Goal: Information Seeking & Learning: Learn about a topic

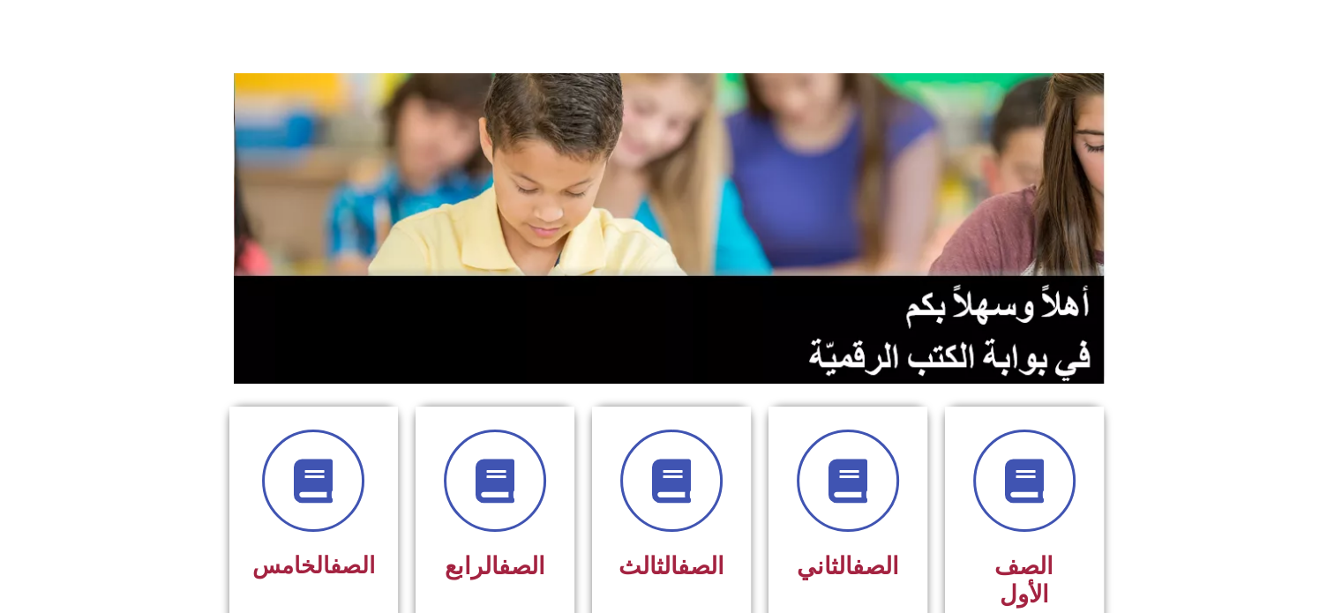
scroll to position [441, 0]
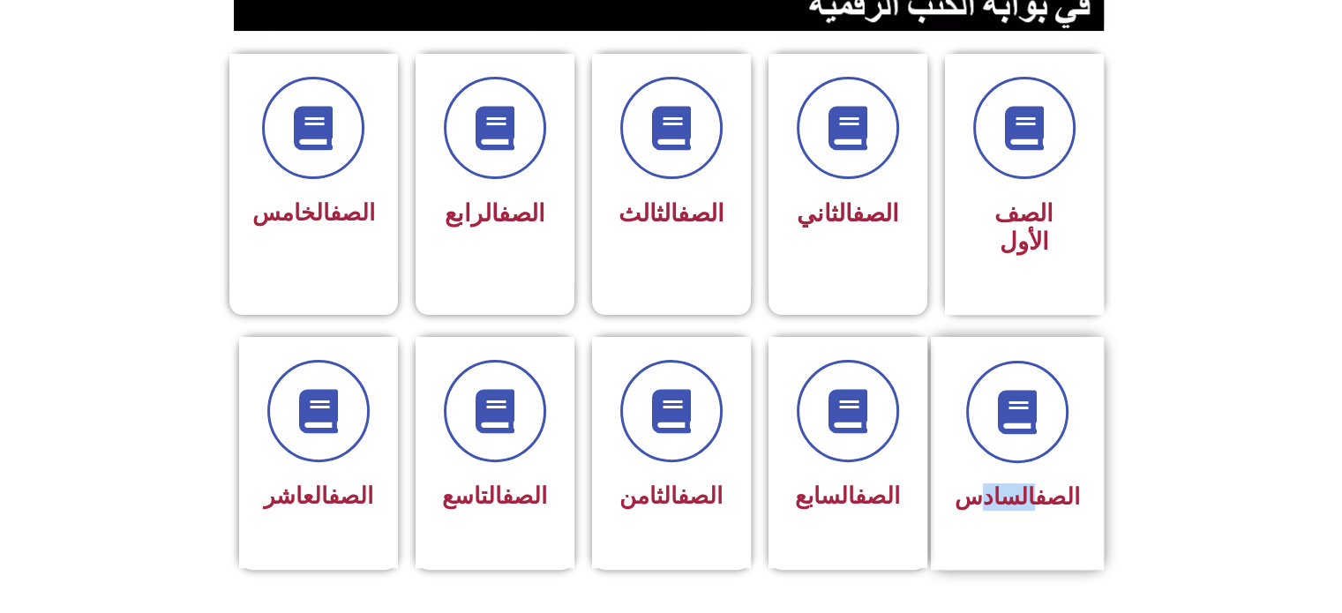
drag, startPoint x: 1027, startPoint y: 487, endPoint x: 973, endPoint y: 479, distance: 54.4
click at [974, 479] on div "الصف السادس" at bounding box center [1017, 497] width 125 height 43
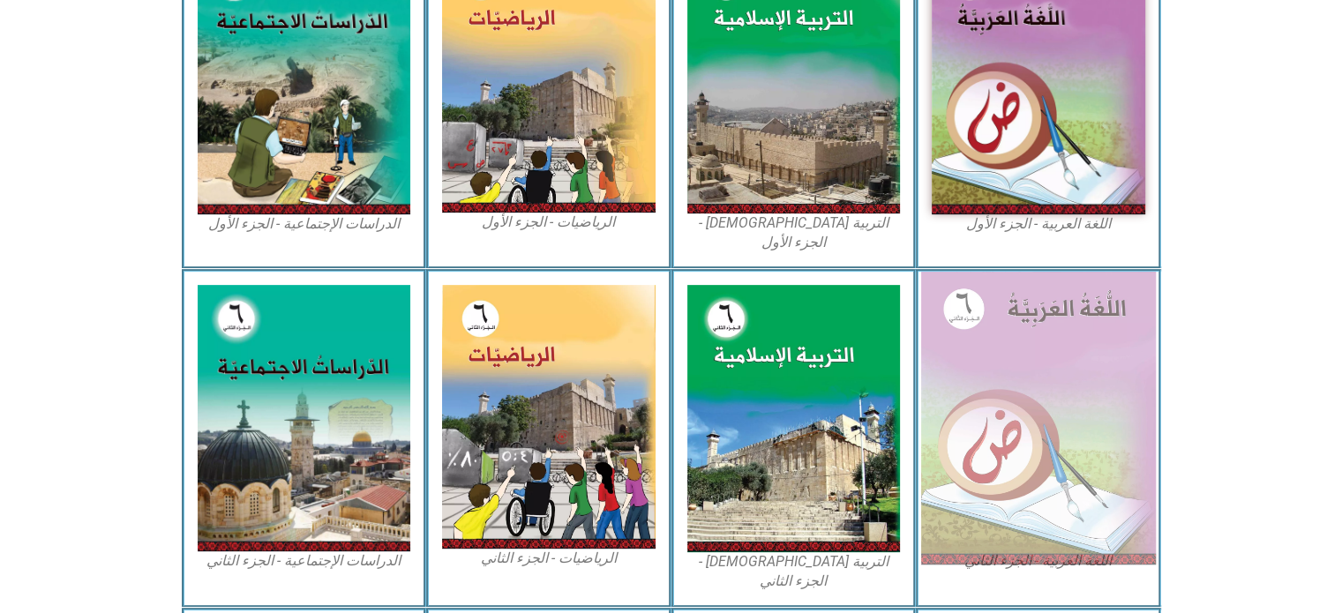
scroll to position [441, 0]
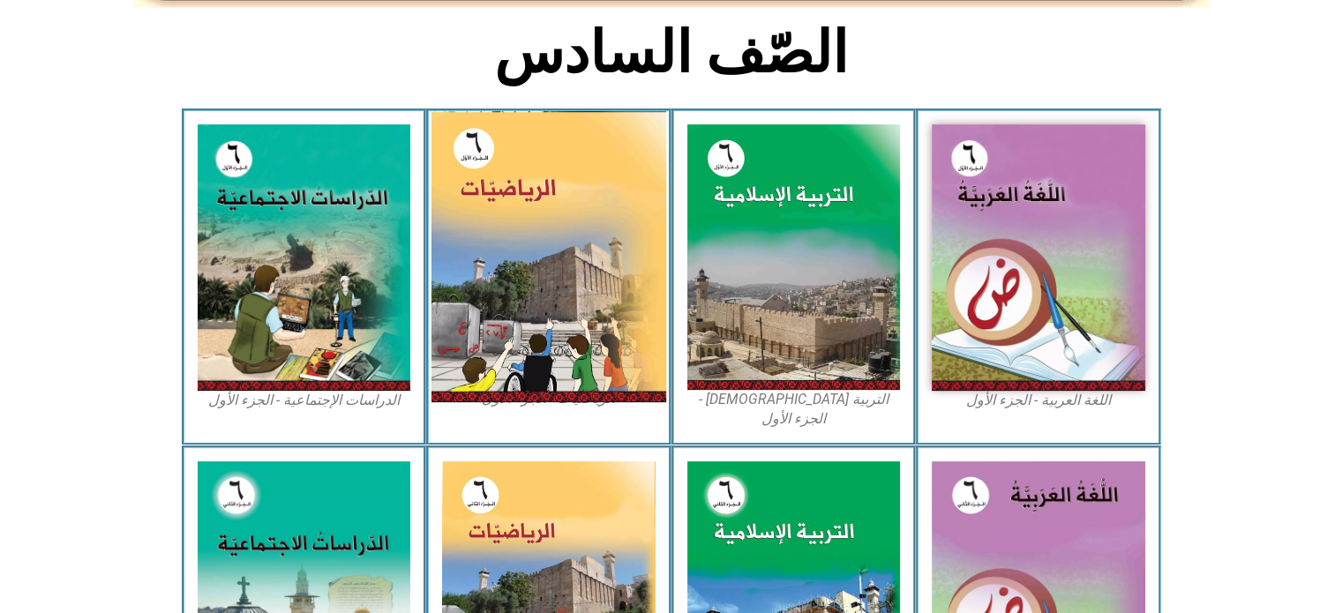
click at [557, 392] on img at bounding box center [548, 256] width 235 height 291
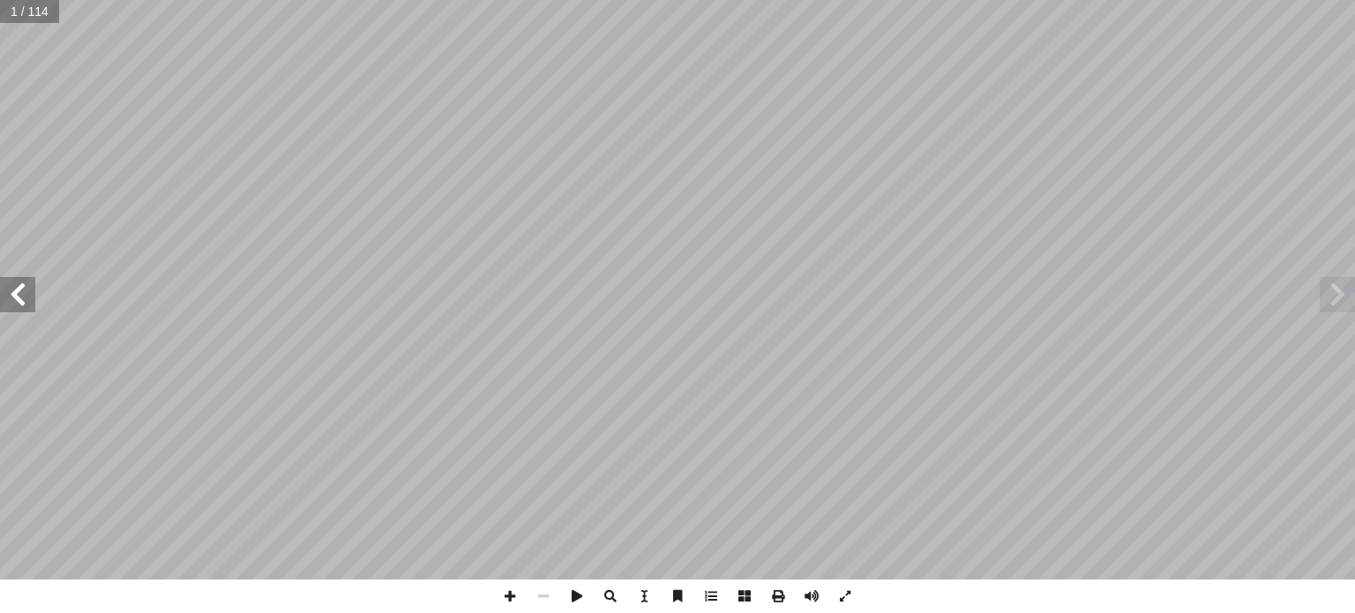
click at [0, 289] on span at bounding box center [17, 294] width 35 height 35
click at [2, 287] on span at bounding box center [17, 294] width 35 height 35
click at [19, 292] on span at bounding box center [17, 294] width 35 height 35
click at [544, 589] on span at bounding box center [544, 597] width 34 height 34
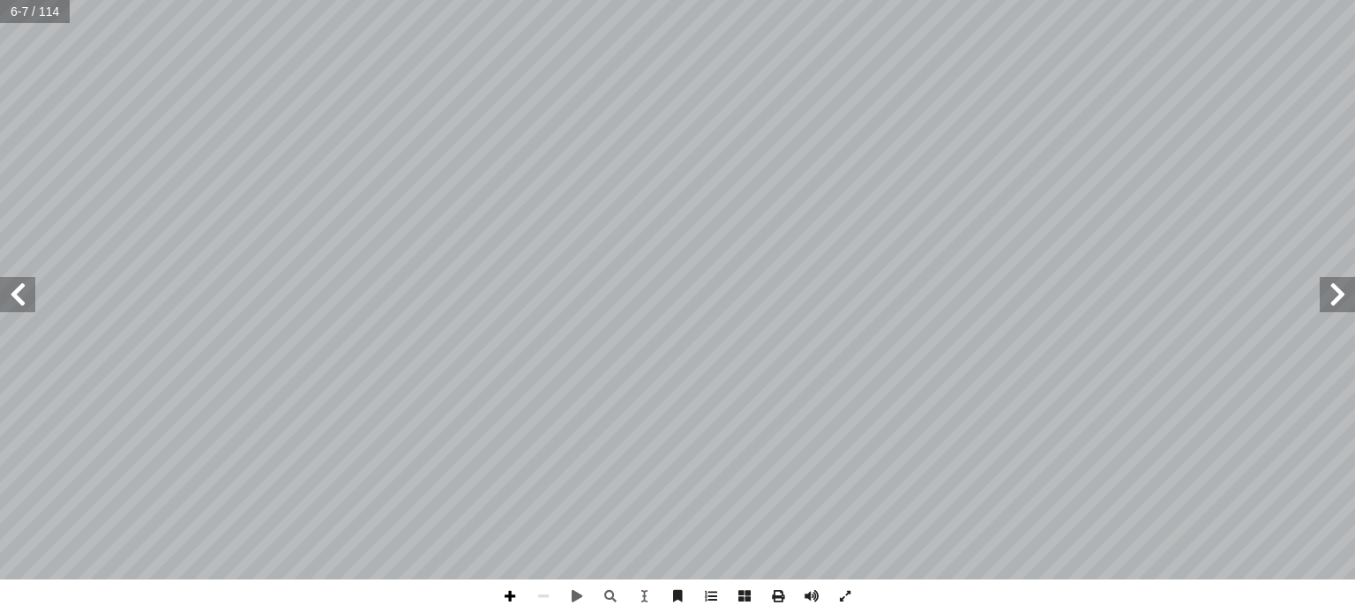
click at [509, 581] on span at bounding box center [510, 597] width 34 height 34
click at [25, 289] on span at bounding box center [17, 294] width 35 height 35
drag, startPoint x: 0, startPoint y: 587, endPoint x: 0, endPoint y: 603, distance: 16.8
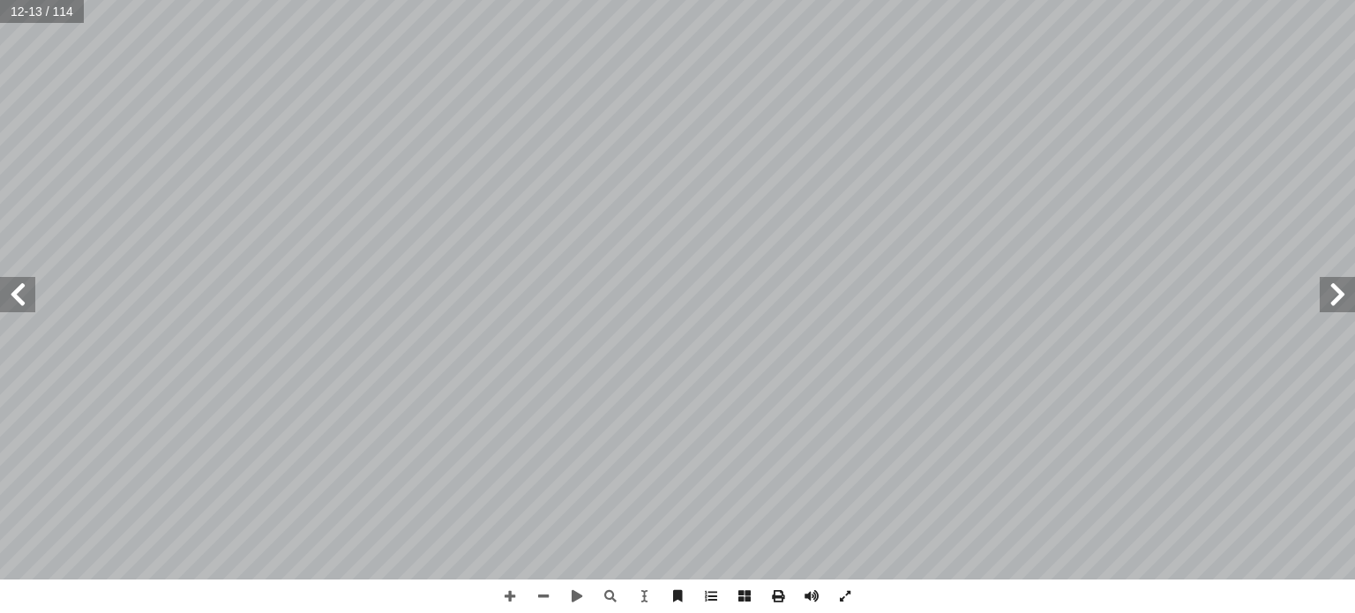
click at [0, 602] on div "8 ئل: � رين ومس � تم تي: أ ا الخاطئة فيما ي ِ الجملة َ مام أ ا ) ( َ شارة إ ا و…" at bounding box center [677, 306] width 1355 height 613
click at [0, 281] on div "8 ئل: � رين ومس � تم تي: أ ا الخاطئة فيما ي ِ الجملة َ مام أ ا ) ( َ شارة إ ا و…" at bounding box center [677, 290] width 1355 height 580
click at [5, 278] on span at bounding box center [17, 294] width 35 height 35
click at [14, 284] on span at bounding box center [17, 294] width 35 height 35
click at [536, 574] on div "١٢ ئل: � رين ومس � تم تي: أ ا الخاطئة فيما ي ِ الجملة َ مام أ ا ) ( َ شارة إ ا …" at bounding box center [677, 306] width 1355 height 613
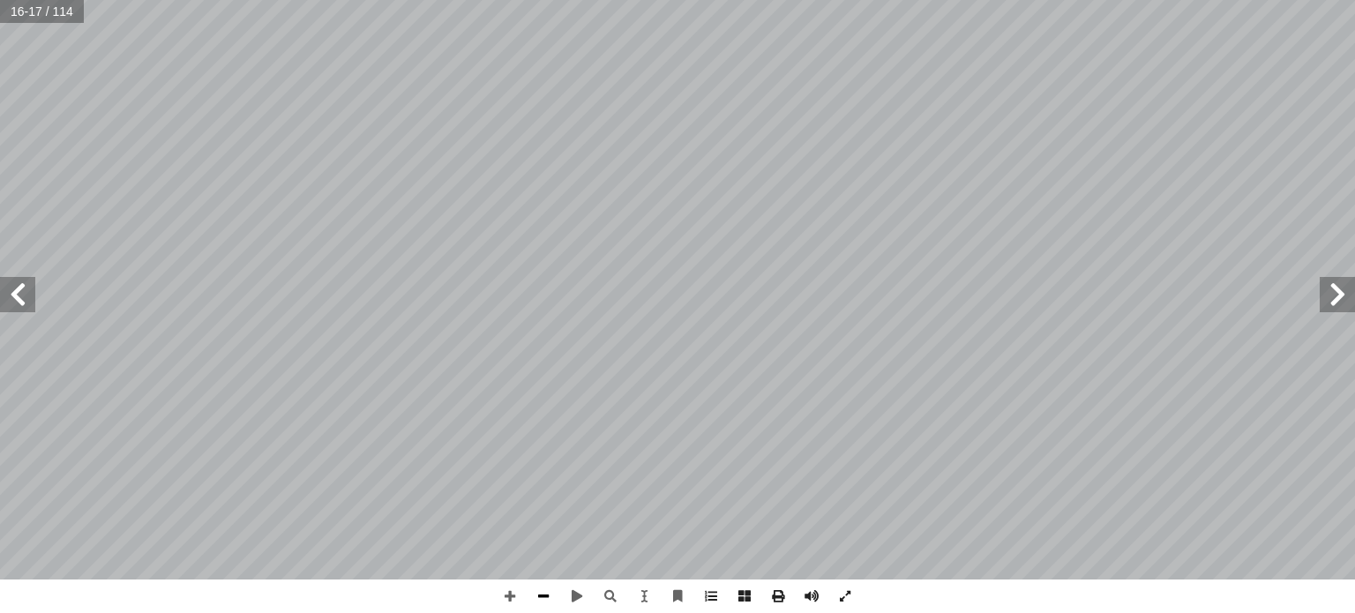
click at [540, 589] on span at bounding box center [544, 597] width 34 height 34
click at [16, 290] on span at bounding box center [17, 294] width 35 height 35
click at [0, 289] on span at bounding box center [17, 294] width 35 height 35
click at [0, 277] on span at bounding box center [17, 294] width 35 height 35
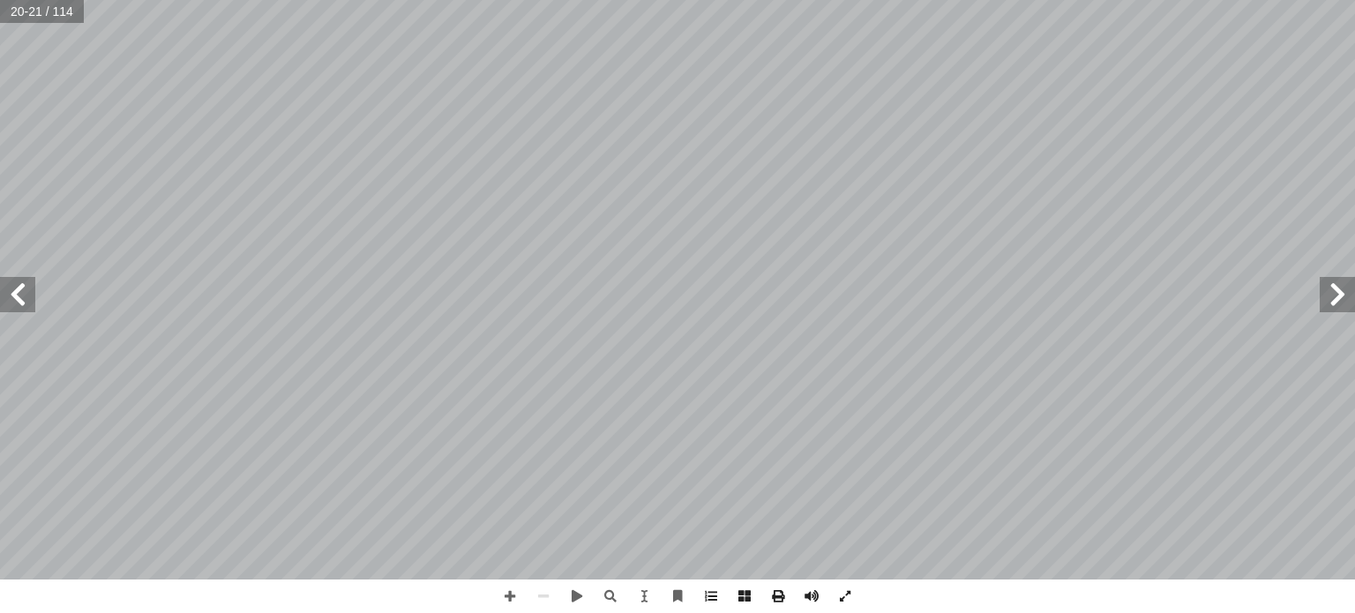
click at [0, 271] on div "١٦ ئل: � رين ومس � تم تي: أ ا الخاطئة فيما ي ِ الجملة َ مام أ ا ) ( َ شارة إ ا …" at bounding box center [677, 290] width 1355 height 580
click at [500, 603] on span at bounding box center [510, 597] width 34 height 34
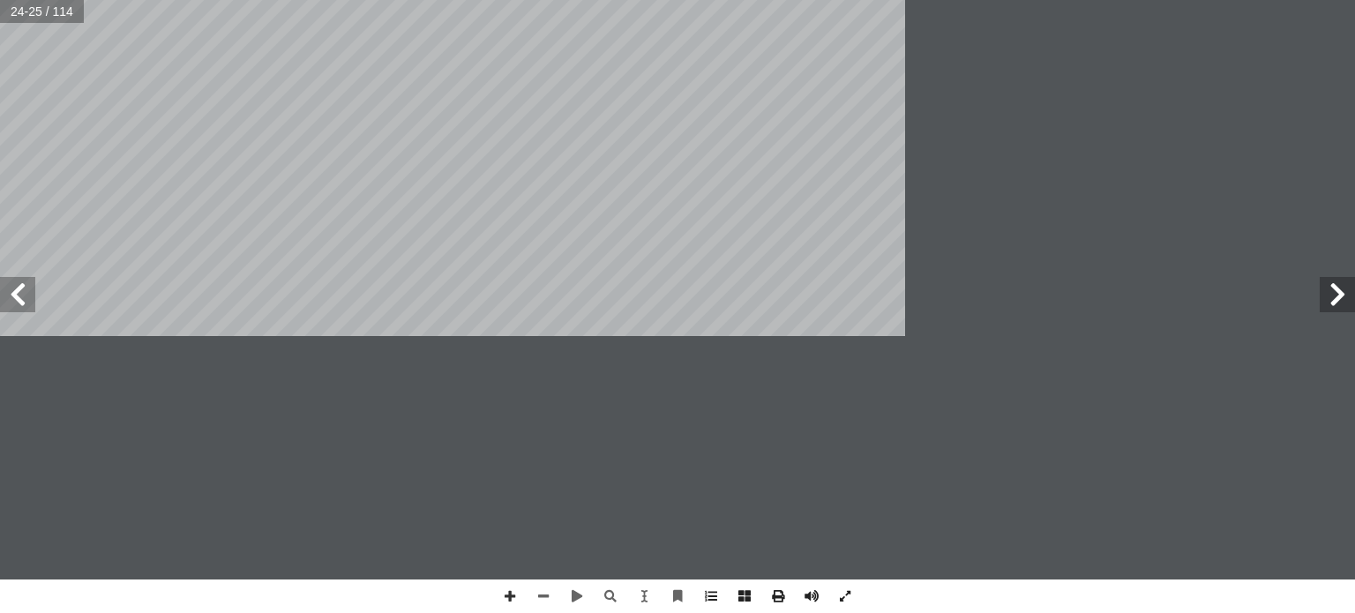
click at [565, 211] on div "٢٠ ئل: � رين ومس � تم تي: أ ا الخاطئة فيما ي ِ الجملة َ مام أ ا ) ( َ شارة إ ا …" at bounding box center [677, 306] width 1355 height 613
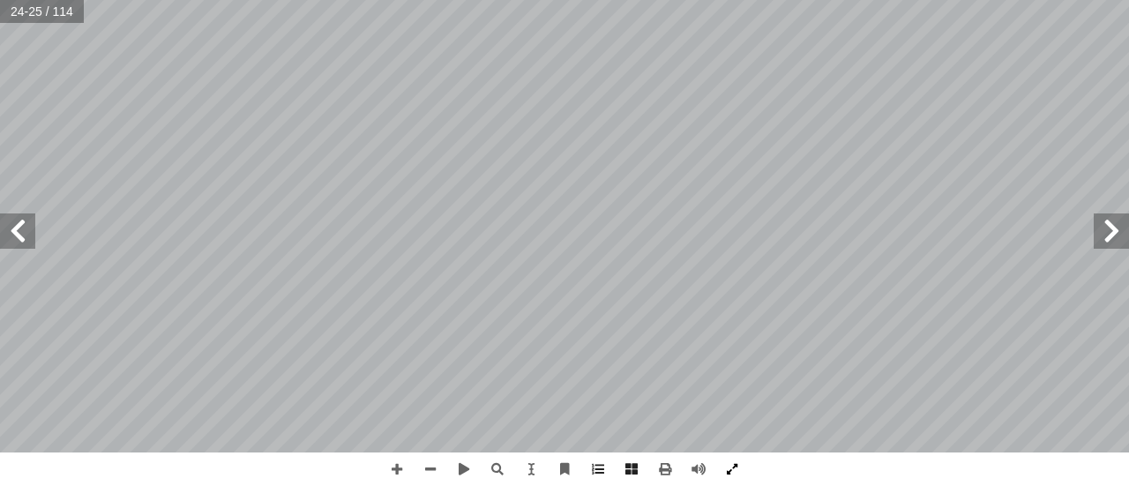
click at [729, 463] on span at bounding box center [733, 470] width 34 height 34
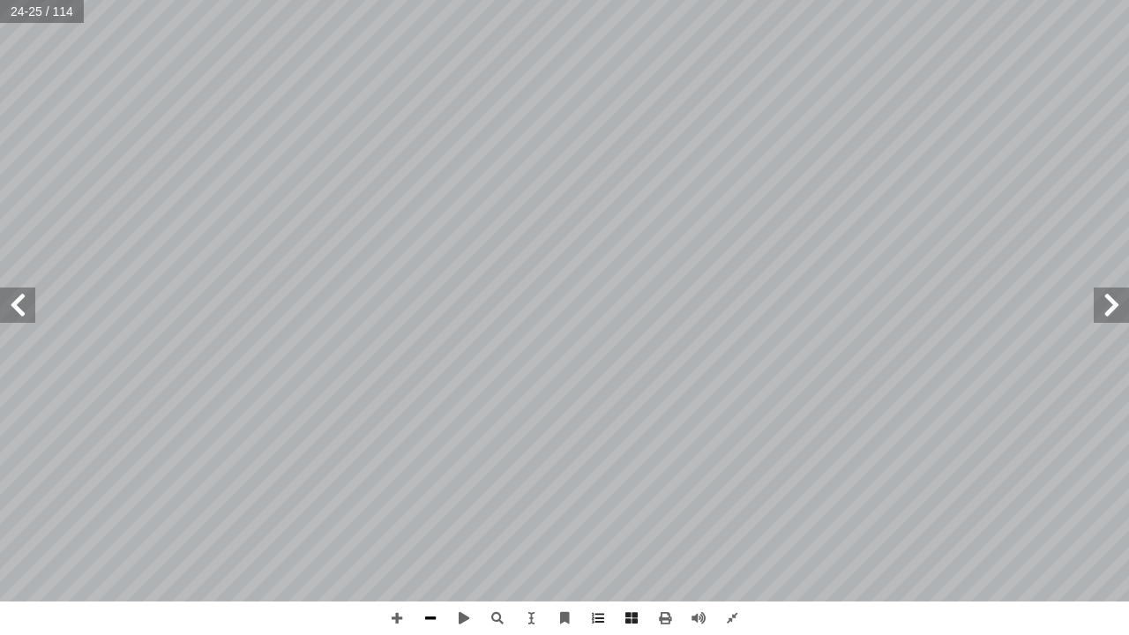
click at [421, 612] on span at bounding box center [431, 619] width 34 height 34
